Goal: Task Accomplishment & Management: Manage account settings

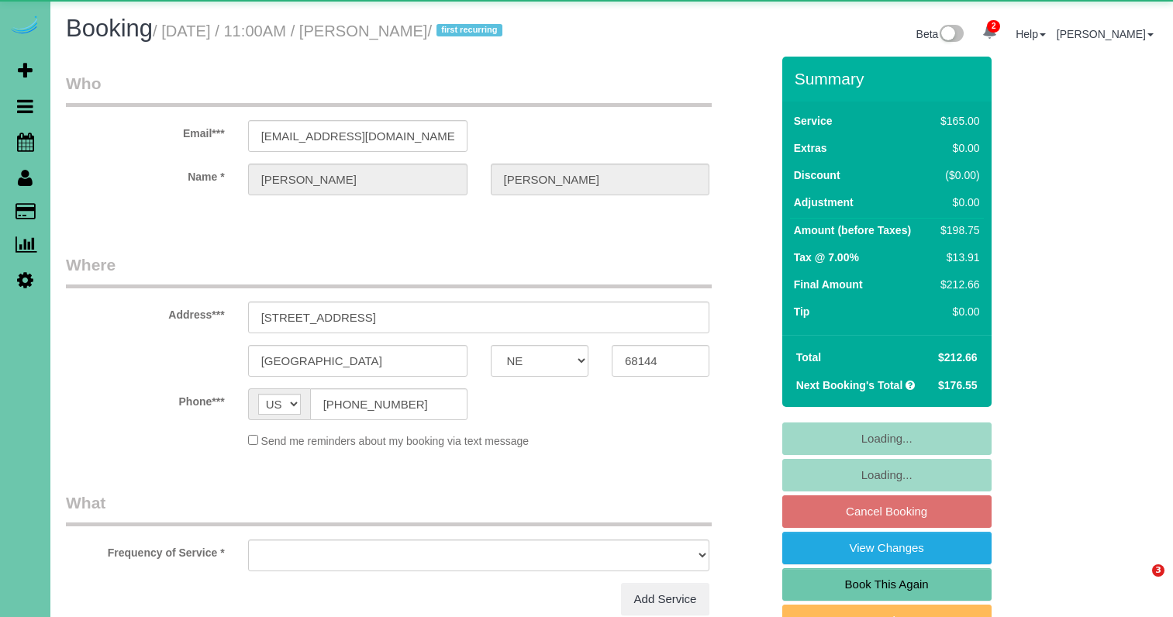
select select "NE"
select select "object:918"
select select "string:fspay-f8871dd6-ef4f-425f-a904-ad31b734b3b7"
select select "number:36"
select select "number:41"
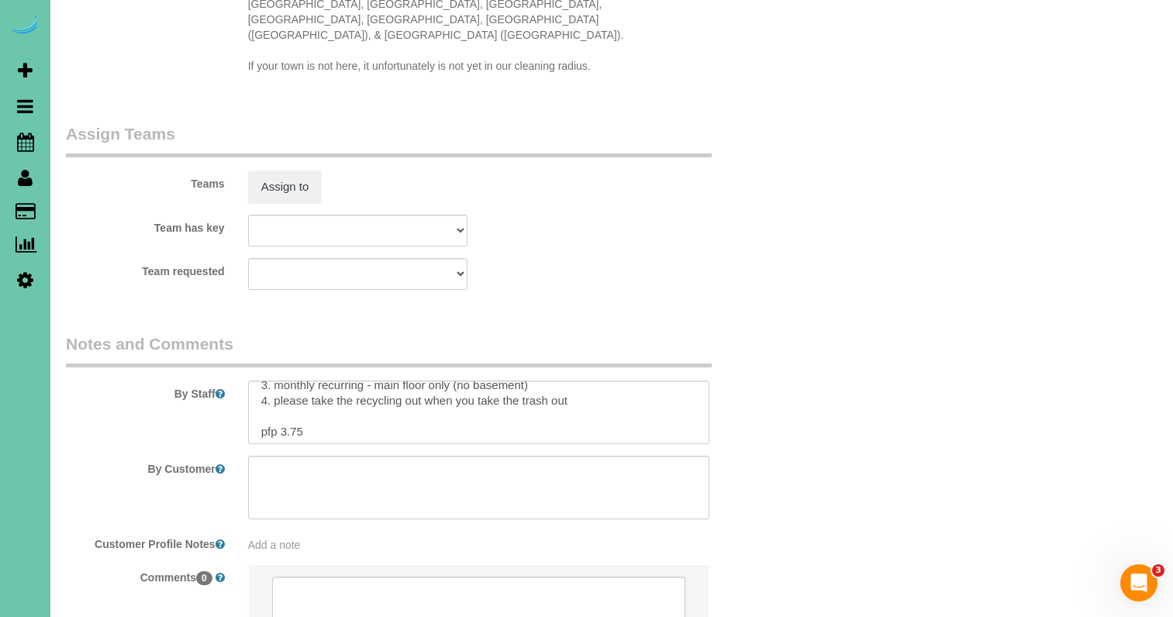
scroll to position [42, 0]
click at [597, 381] on textarea at bounding box center [479, 413] width 462 height 64
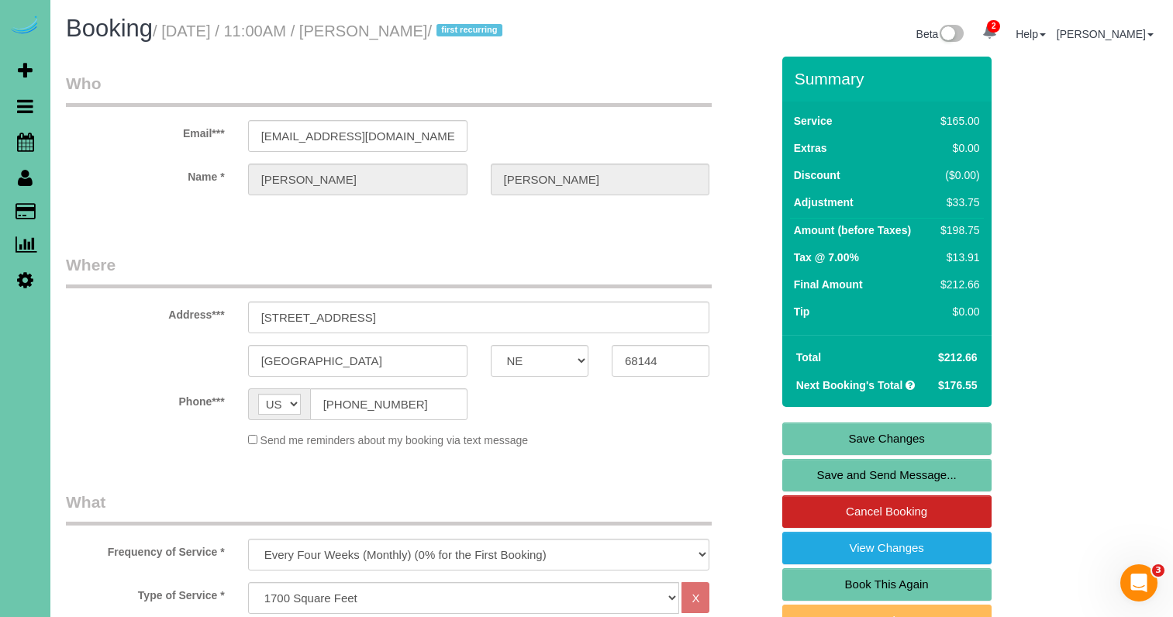
scroll to position [0, 0]
type textarea "1. credit 2. hubby works from home and should be there, if not GC is 2684 3. mo…"
click at [877, 445] on link "Save Changes" at bounding box center [886, 438] width 209 height 33
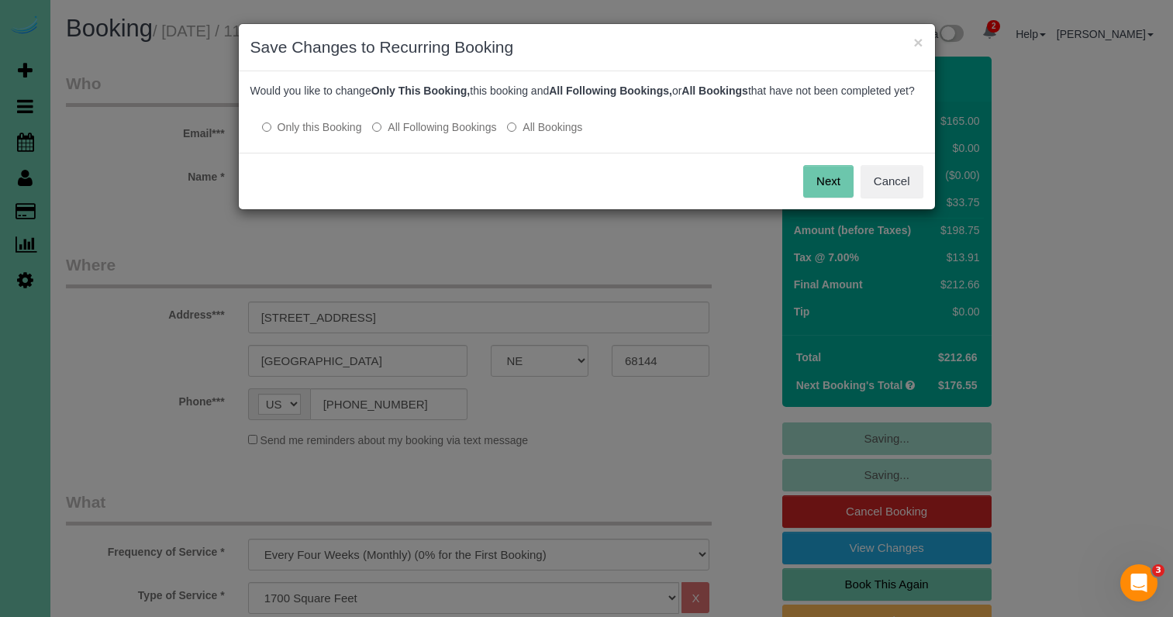
click at [429, 135] on label "All Following Bookings" at bounding box center [434, 127] width 124 height 16
click at [808, 192] on button "Save" at bounding box center [827, 181] width 53 height 33
